Goal: Transaction & Acquisition: Subscribe to service/newsletter

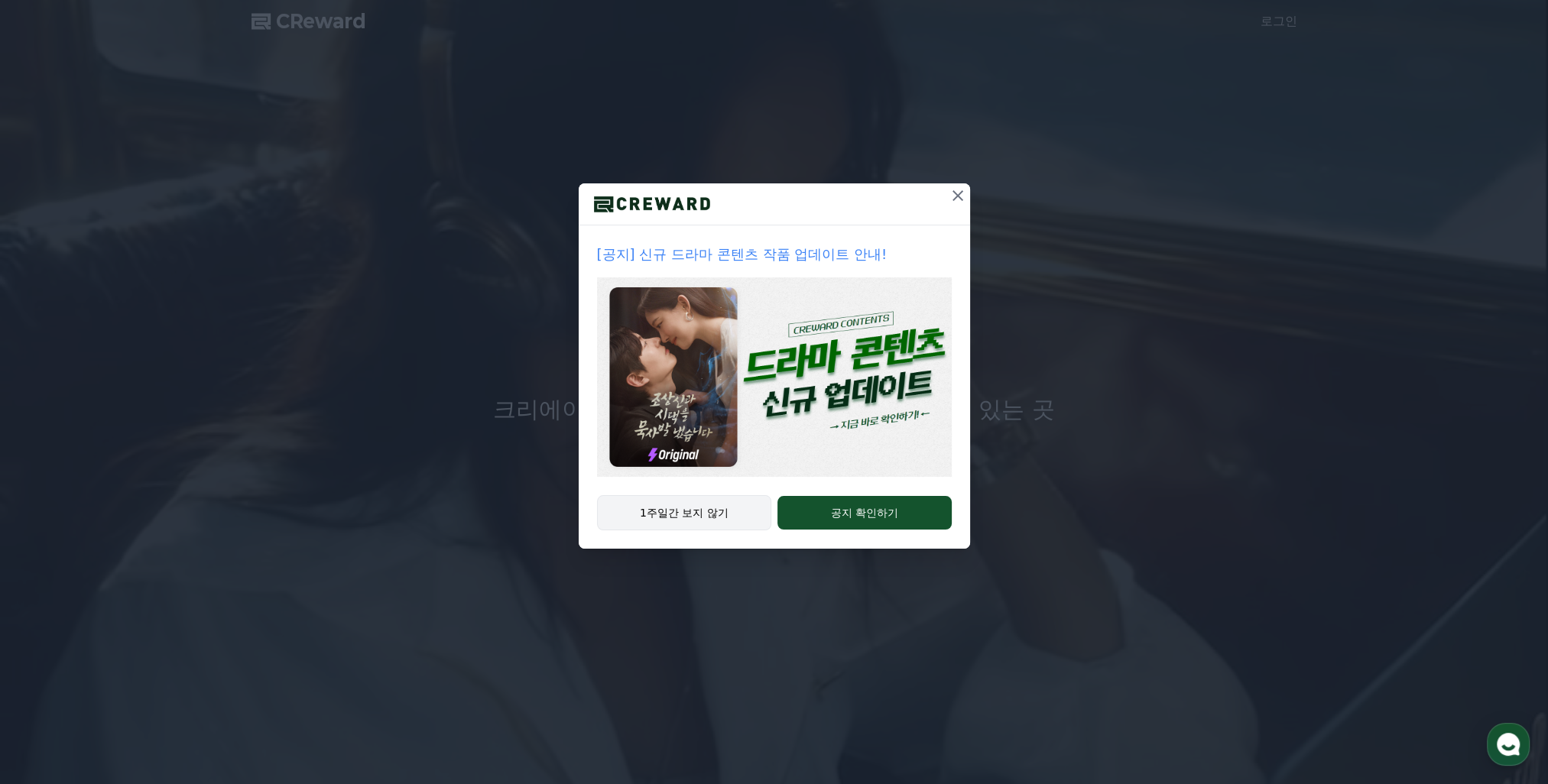
click at [727, 511] on button "1주일간 보지 않기" at bounding box center [684, 512] width 175 height 35
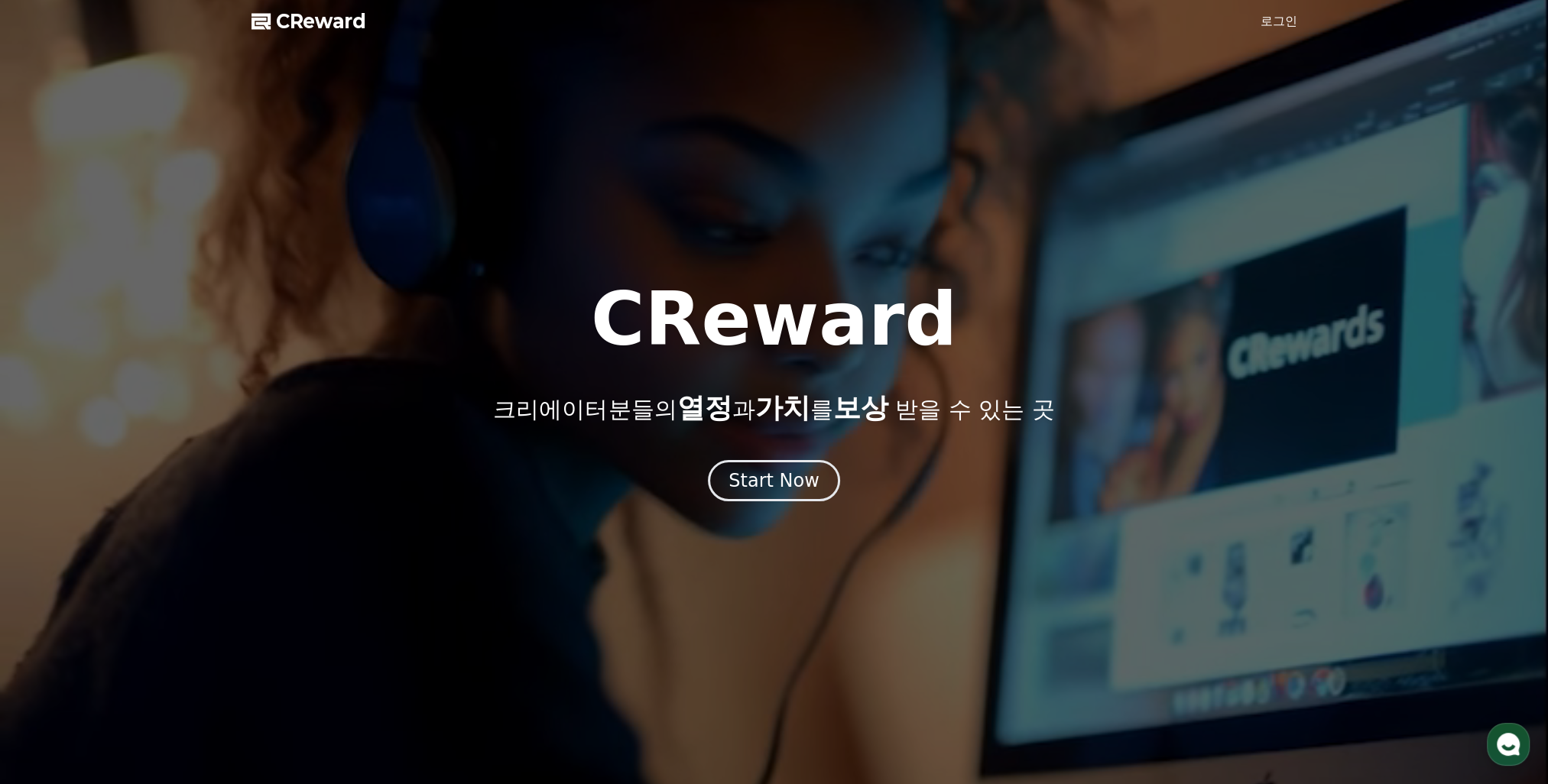
click at [786, 447] on div "CReward 크리에이터분들의 열정 과 가치 를 보상 받을 수 있는 곳 Start Now" at bounding box center [774, 391] width 1548 height 218
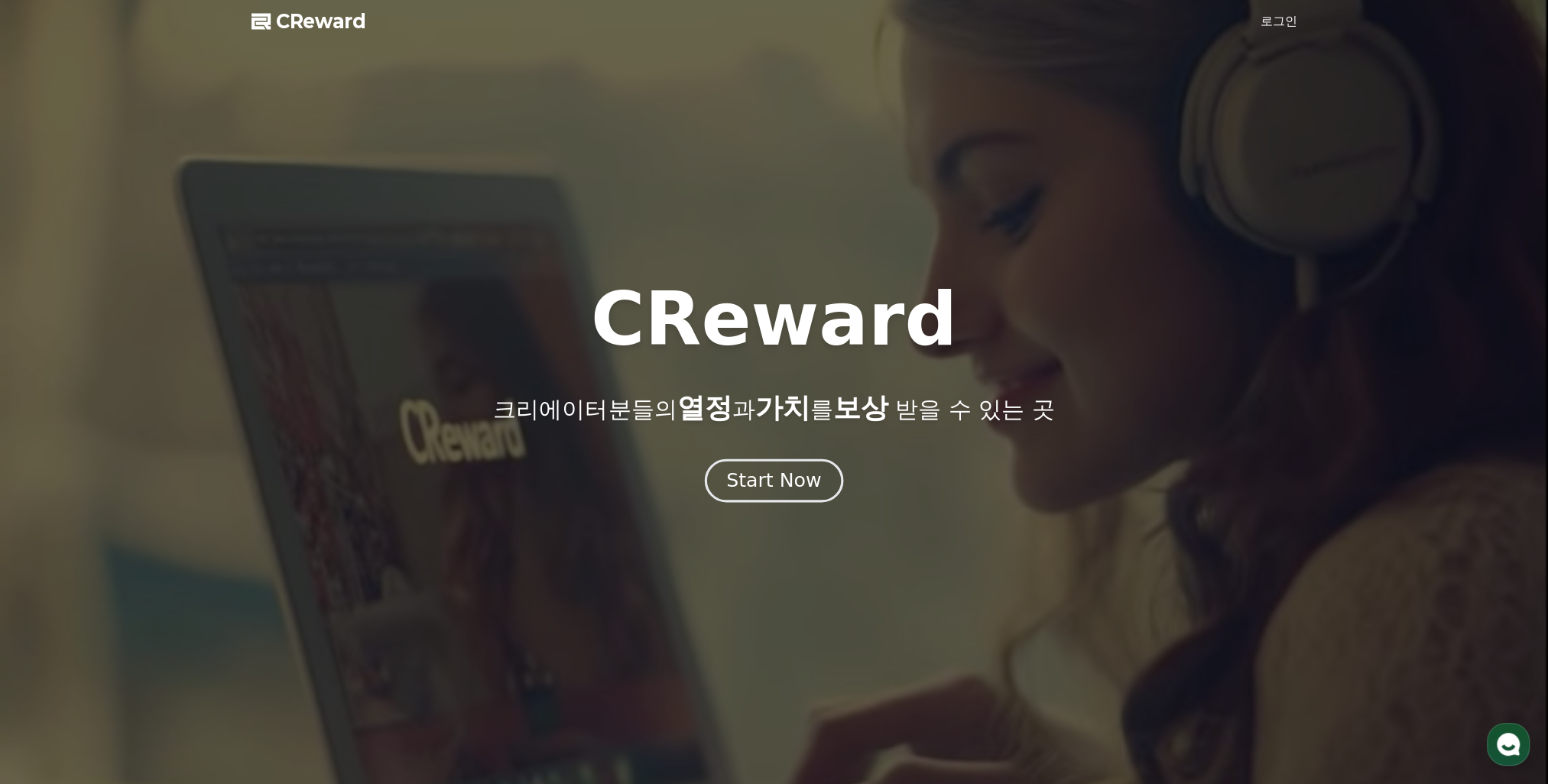
click at [769, 491] on div "Start Now" at bounding box center [773, 480] width 95 height 26
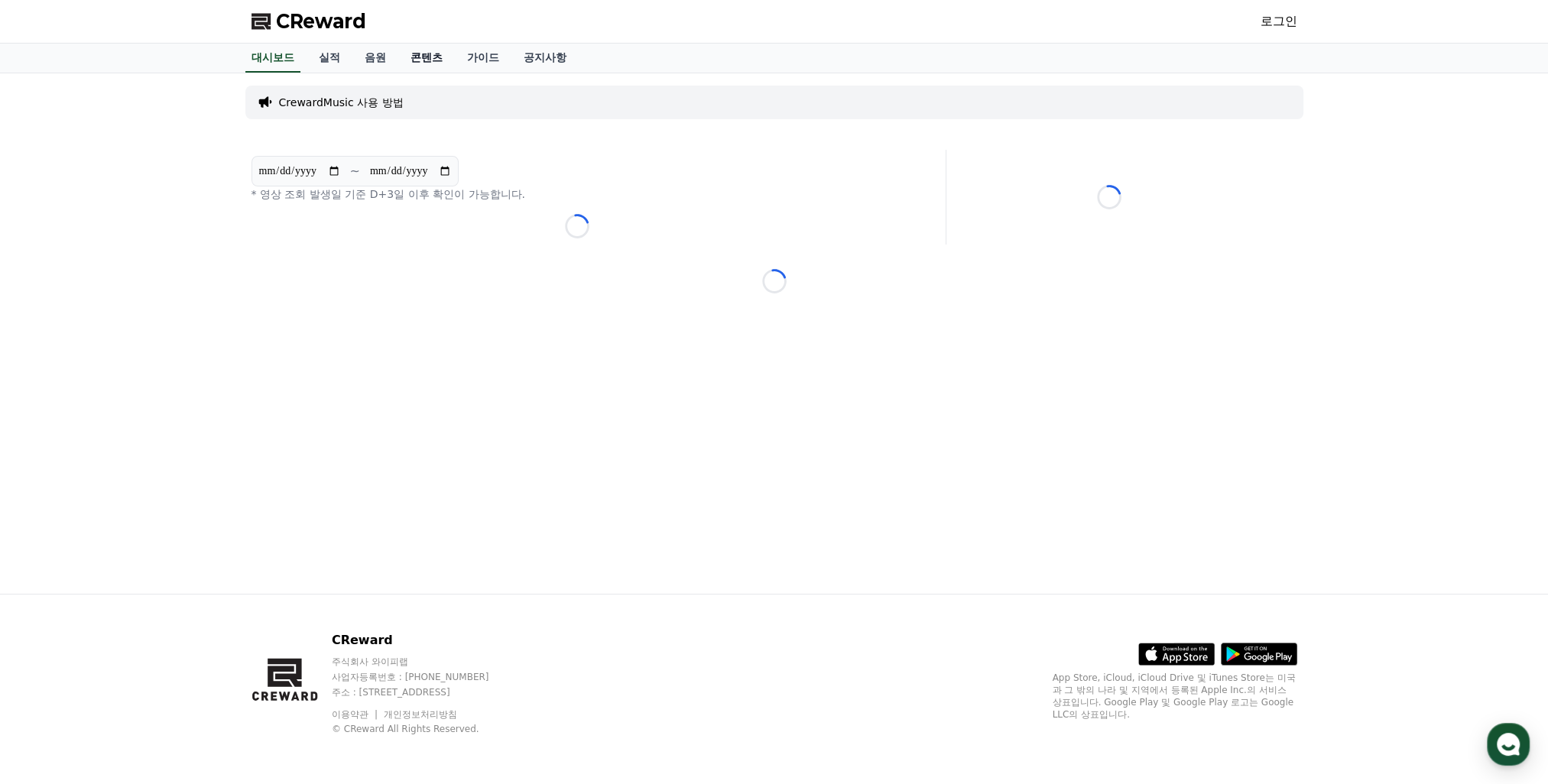
click at [431, 57] on link "콘텐츠" at bounding box center [427, 58] width 57 height 29
click at [309, 23] on span "CReward" at bounding box center [321, 21] width 90 height 24
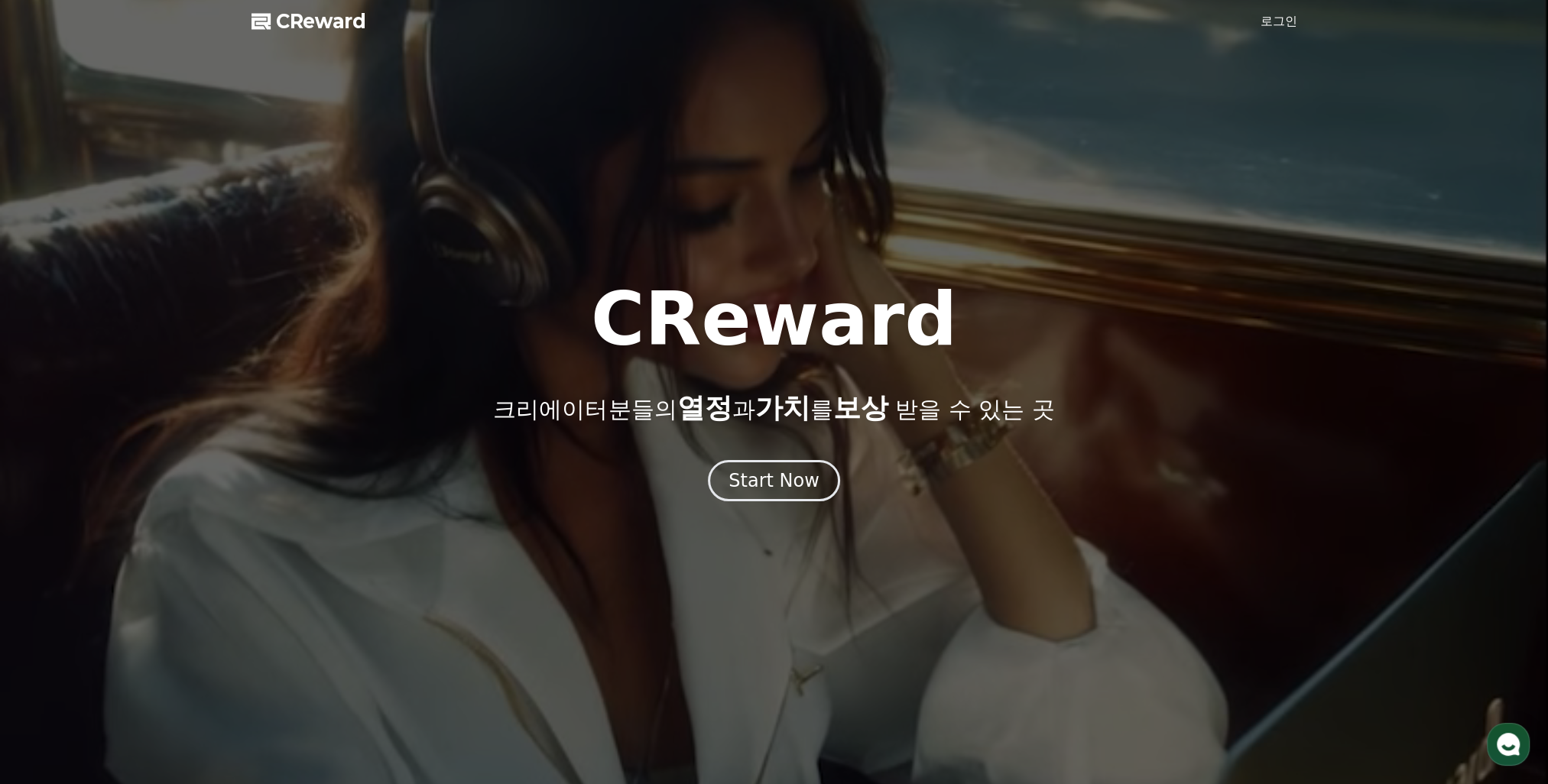
click at [786, 518] on div at bounding box center [774, 392] width 1548 height 784
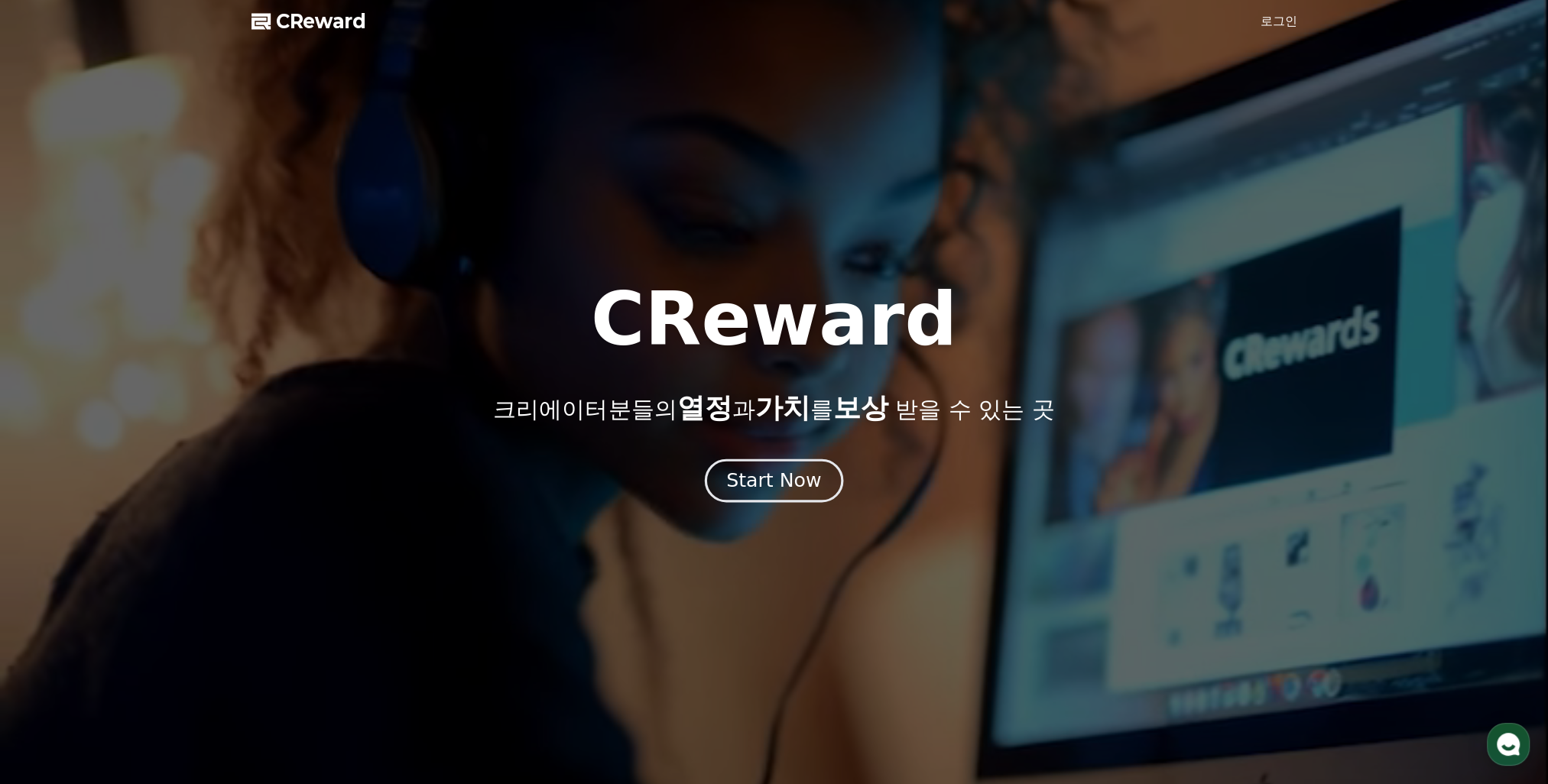
click at [789, 499] on button "Start Now" at bounding box center [774, 481] width 138 height 43
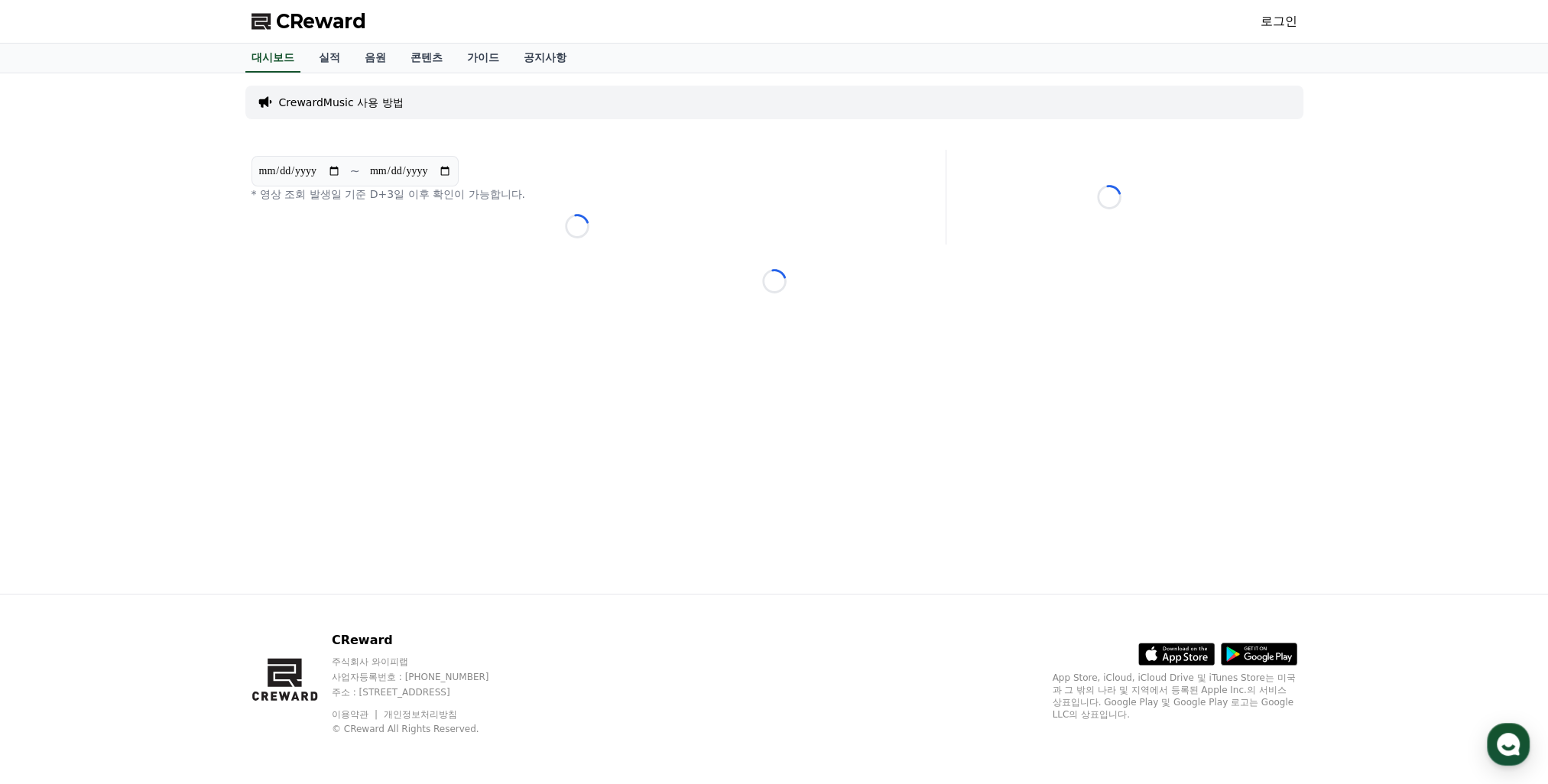
click at [1269, 19] on link "로그인" at bounding box center [1279, 22] width 37 height 18
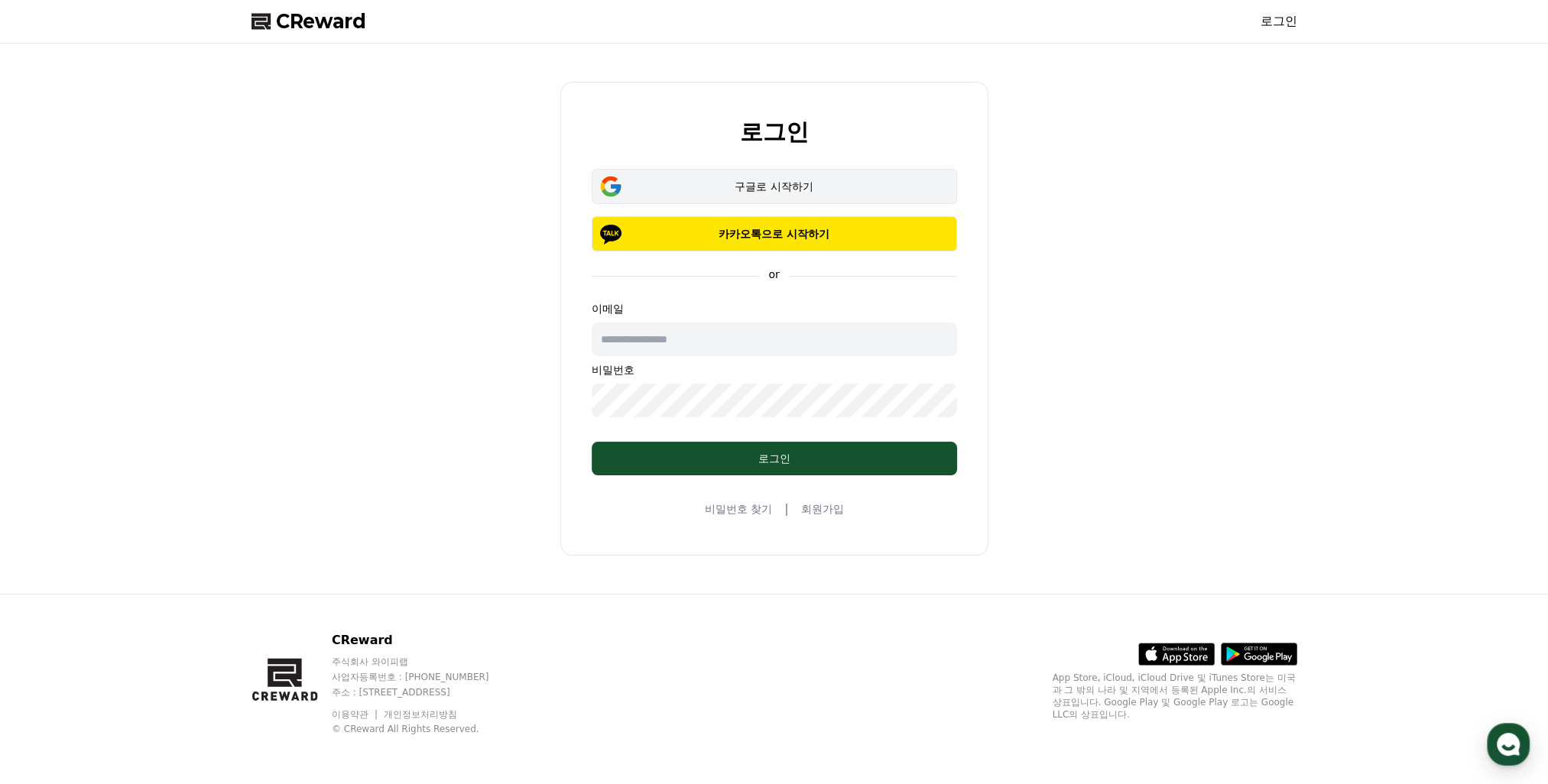
click at [814, 183] on div "구글로 시작하기" at bounding box center [774, 186] width 321 height 15
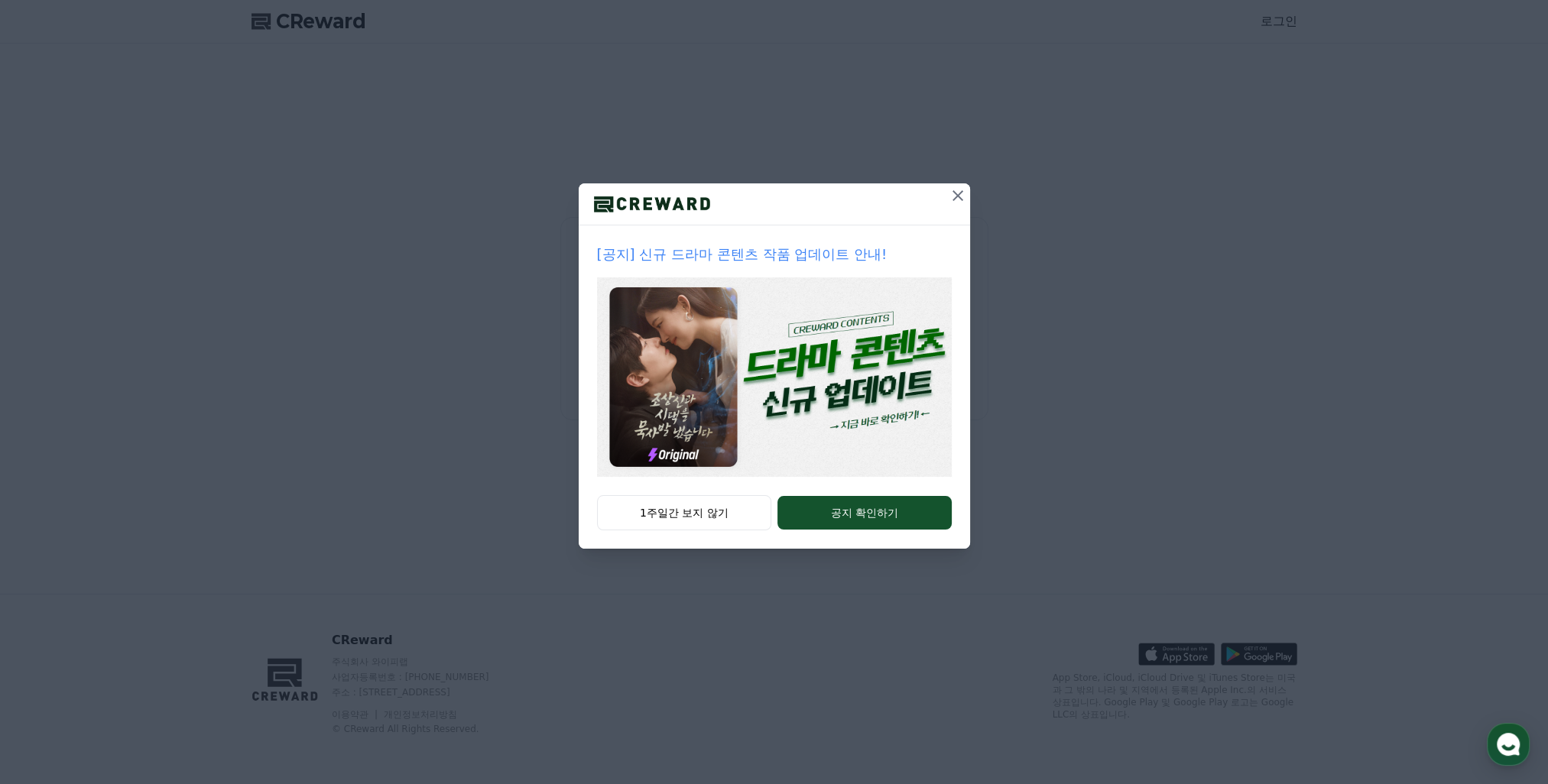
click at [964, 188] on icon at bounding box center [958, 196] width 18 height 18
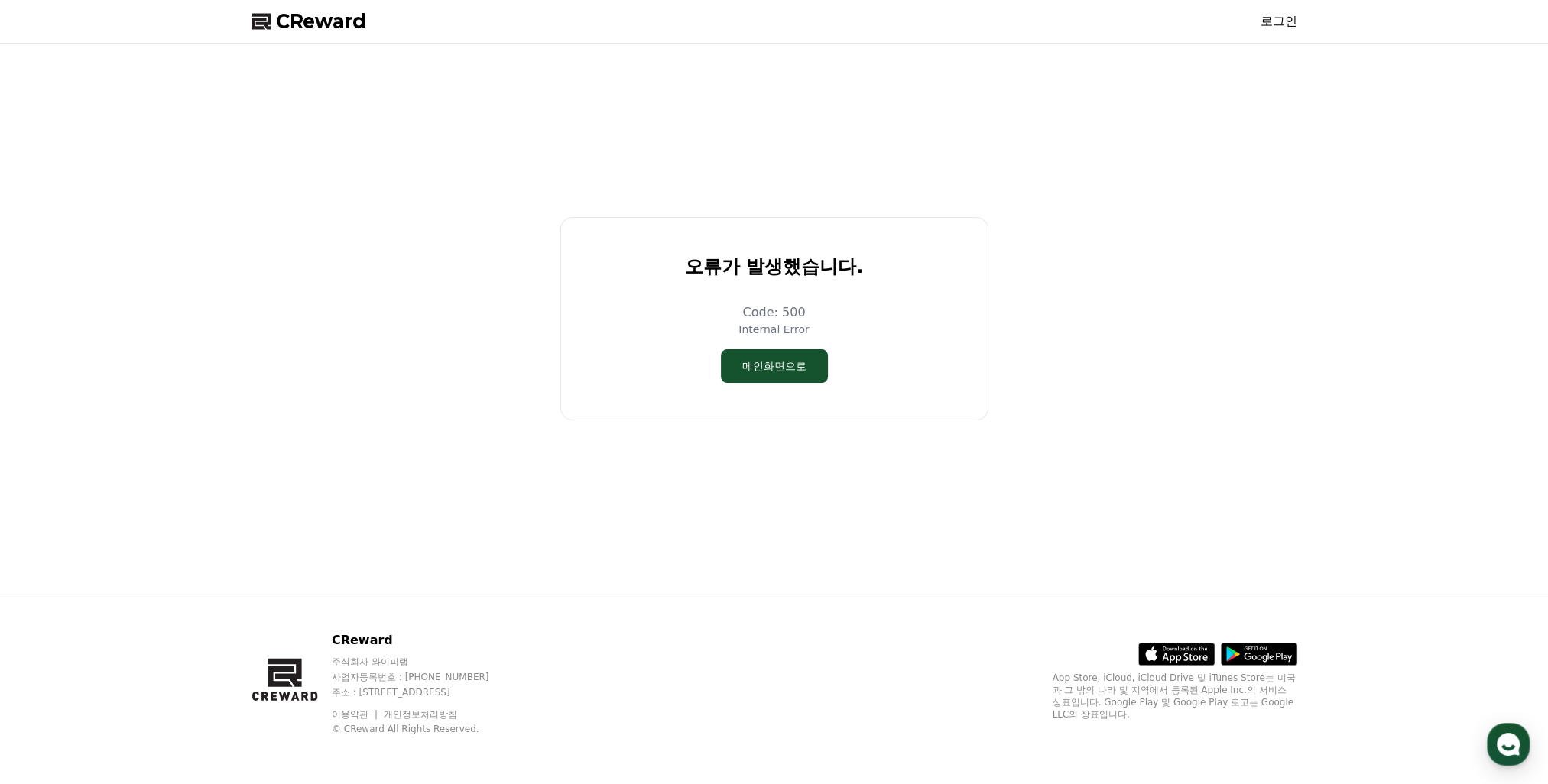
click at [955, 199] on div "오류가 발생했습니다. Code: 500 Internal Error 메인화면으로" at bounding box center [774, 318] width 1058 height 537
